Goal: Task Accomplishment & Management: Manage account settings

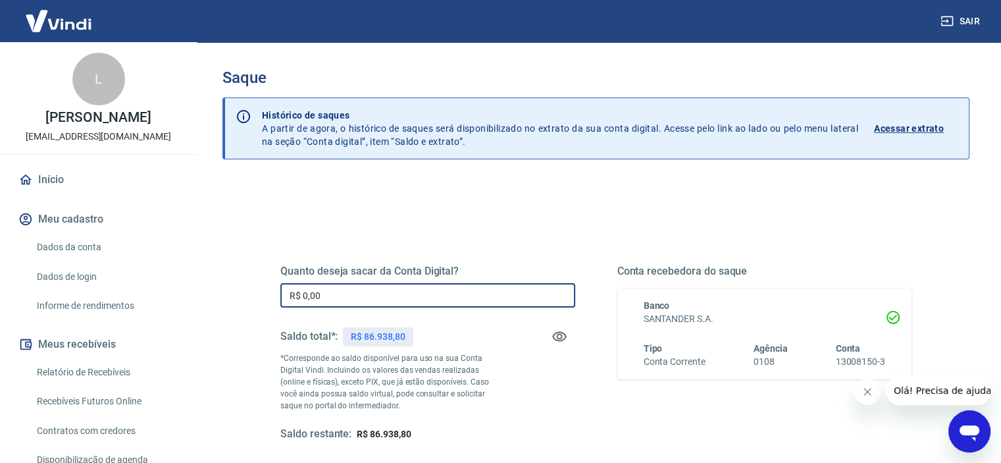
click at [327, 302] on input "R$ 0,00" at bounding box center [427, 295] width 295 height 24
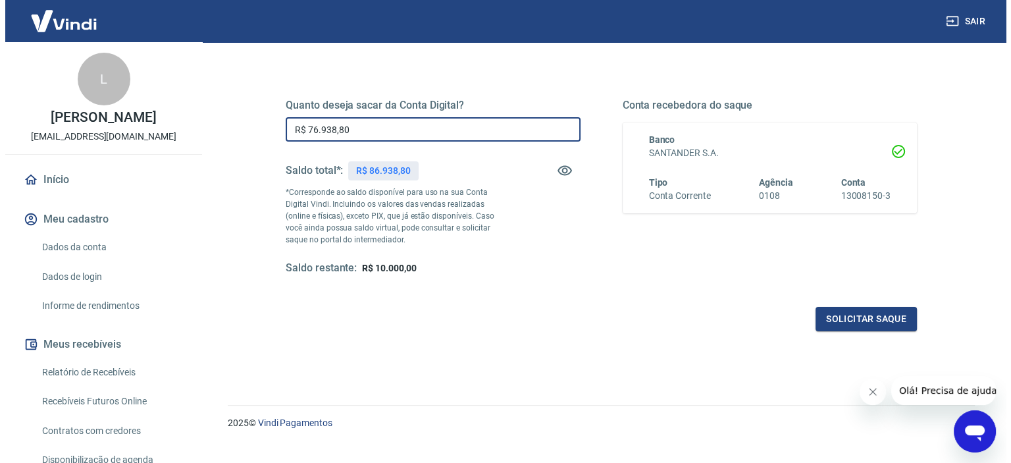
scroll to position [187, 0]
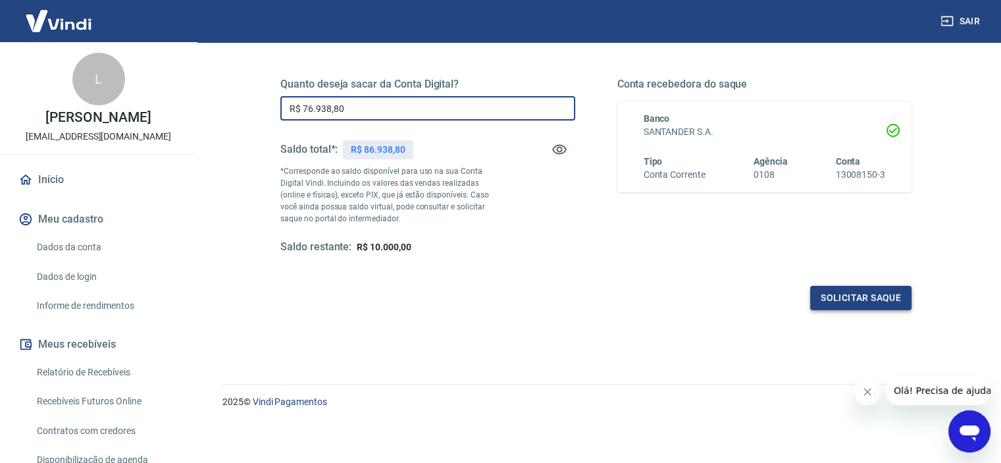
type input "R$ 76.938,80"
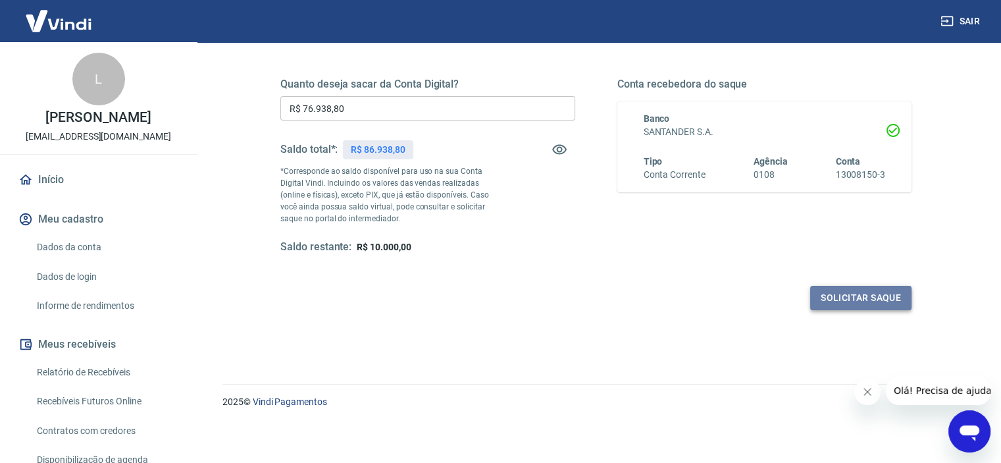
click at [826, 294] on button "Solicitar saque" at bounding box center [860, 298] width 101 height 24
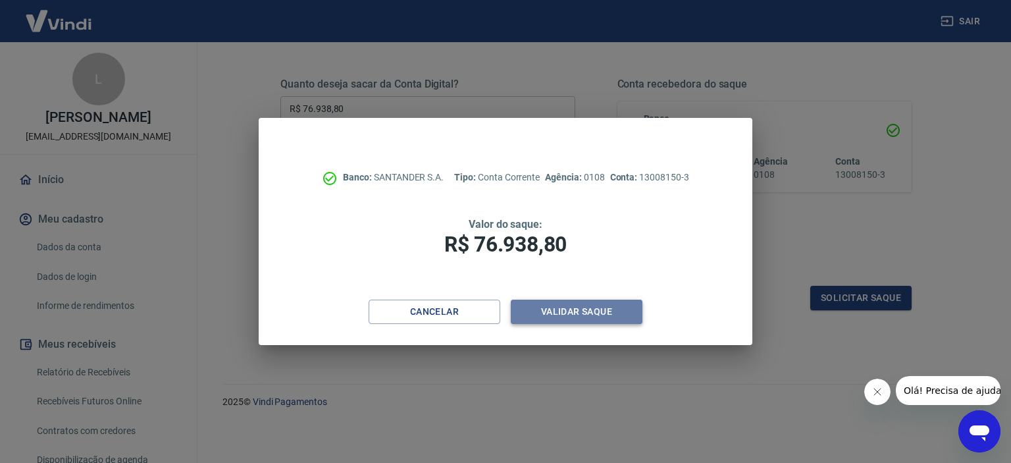
click at [562, 303] on button "Validar saque" at bounding box center [577, 311] width 132 height 24
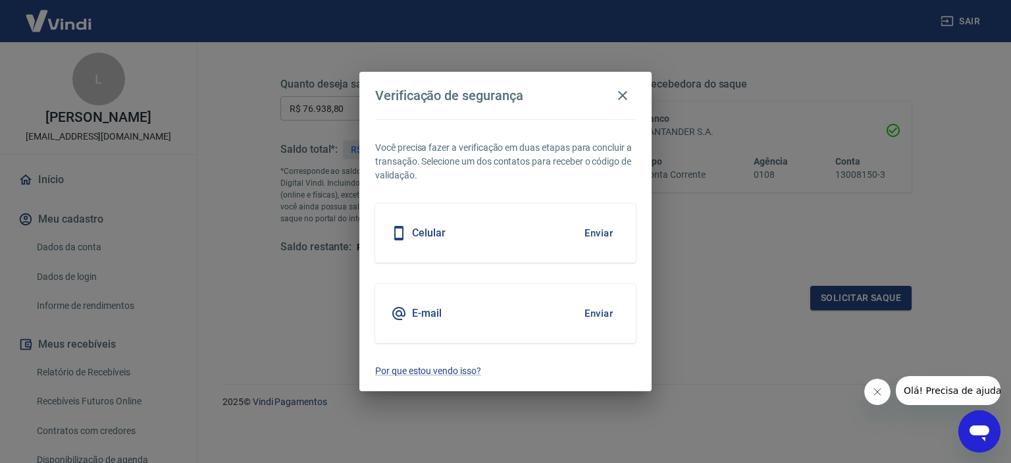
click at [597, 234] on button "Enviar" at bounding box center [598, 233] width 43 height 28
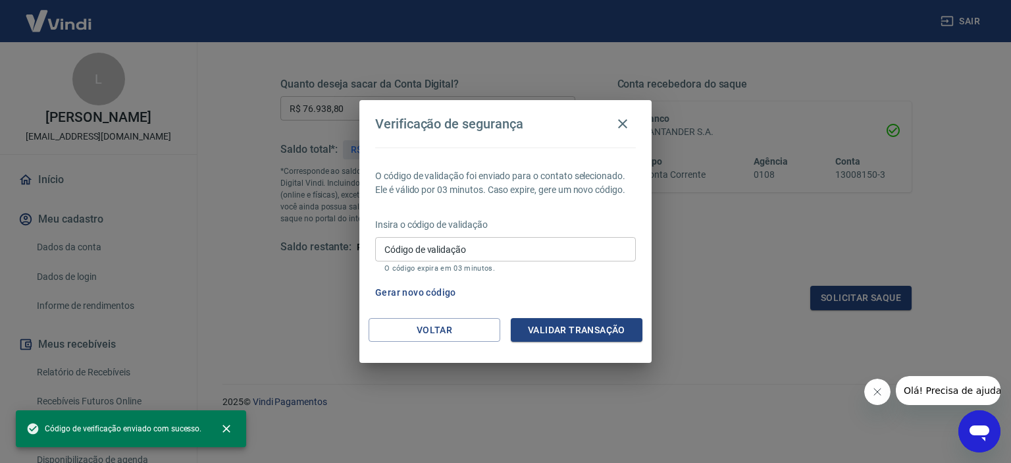
click at [511, 255] on input "Código de validação" at bounding box center [505, 249] width 261 height 24
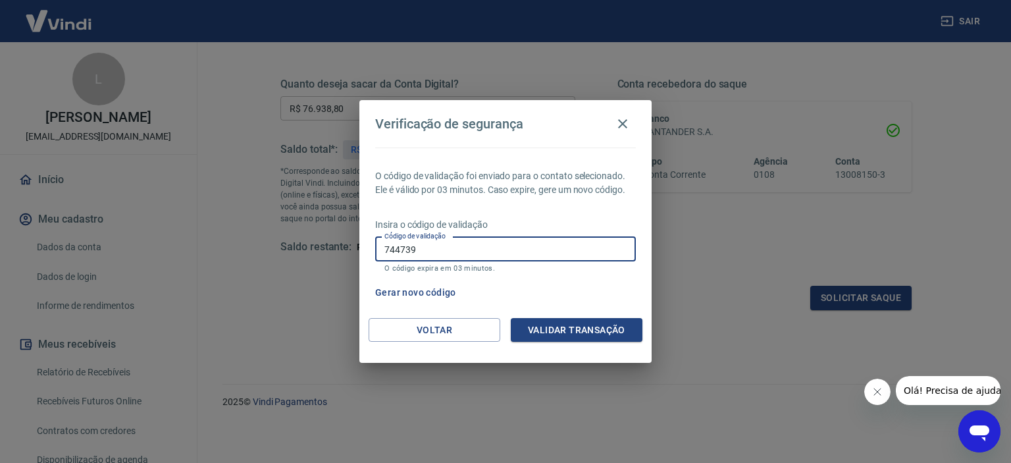
type input "744739"
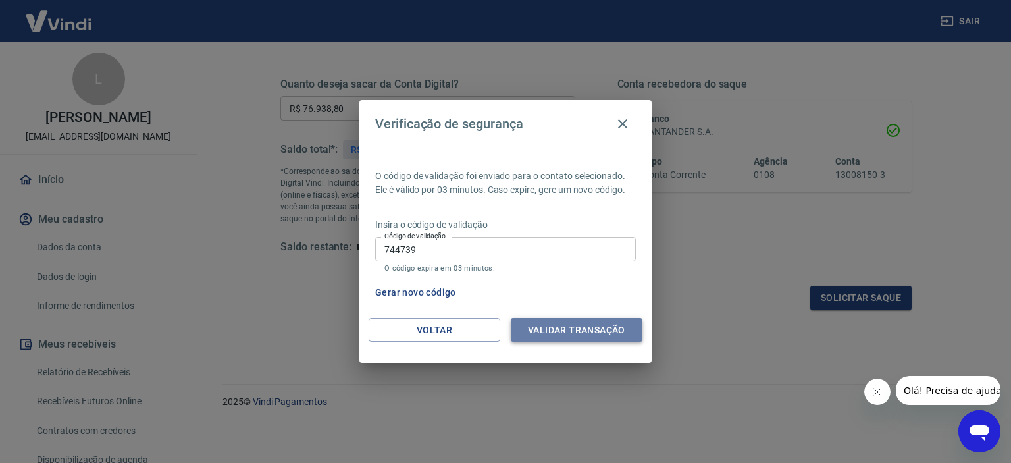
click at [578, 334] on button "Validar transação" at bounding box center [577, 330] width 132 height 24
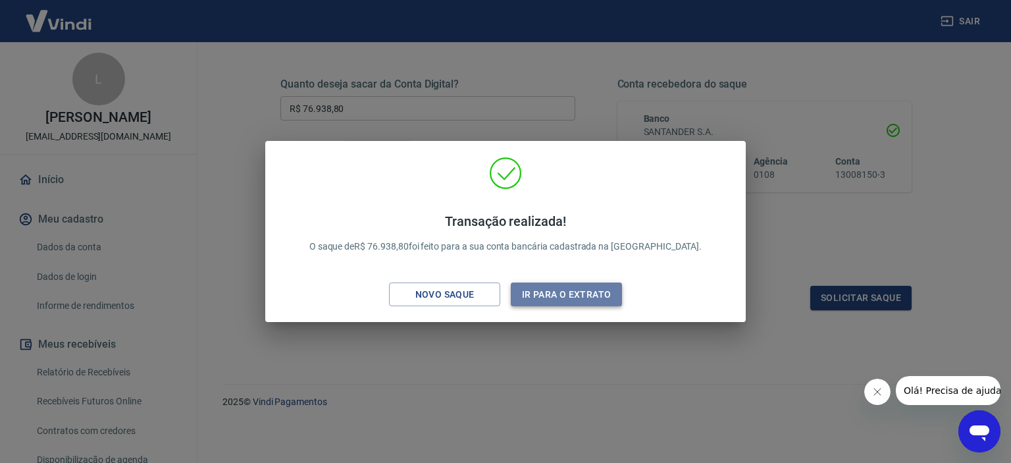
click at [556, 286] on button "Ir para o extrato" at bounding box center [566, 294] width 111 height 24
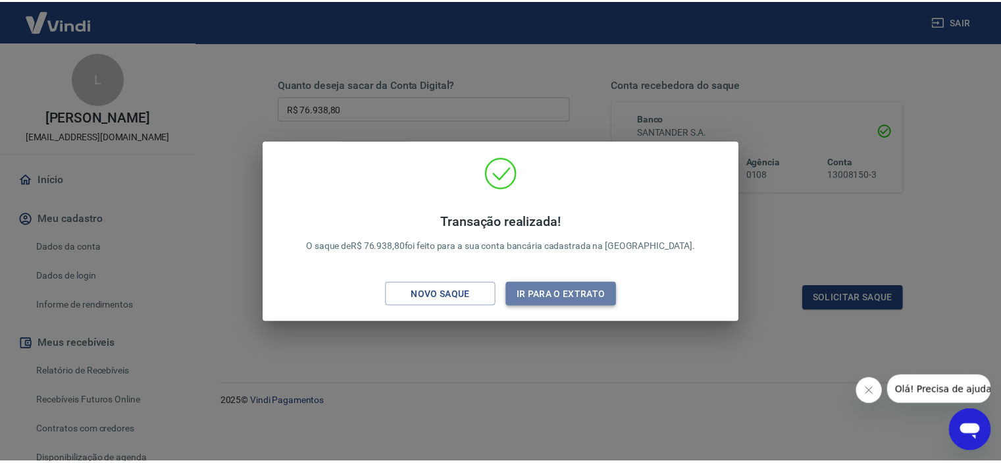
scroll to position [188, 0]
